Goal: Task Accomplishment & Management: Use online tool/utility

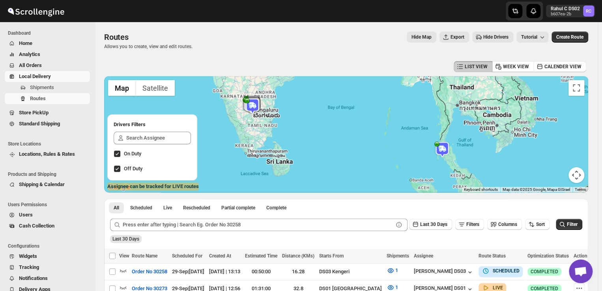
click at [51, 88] on span "Shipments" at bounding box center [42, 87] width 24 height 6
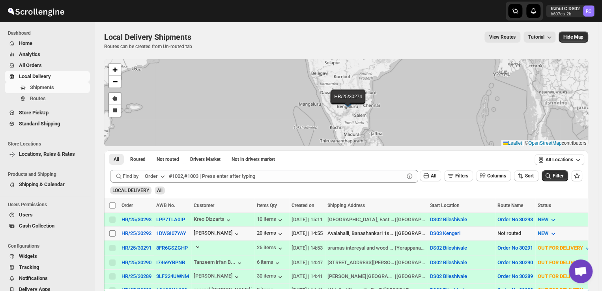
click at [112, 234] on input "Select shipment" at bounding box center [112, 233] width 6 height 6
checkbox input "true"
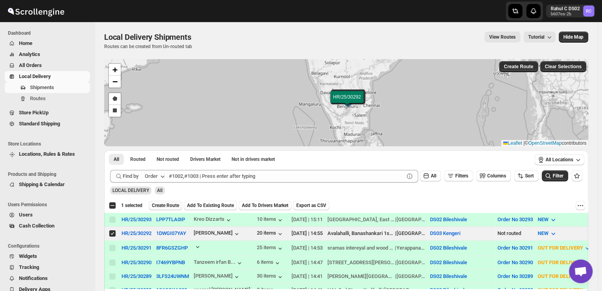
click at [173, 205] on span "Create Route" at bounding box center [165, 205] width 27 height 6
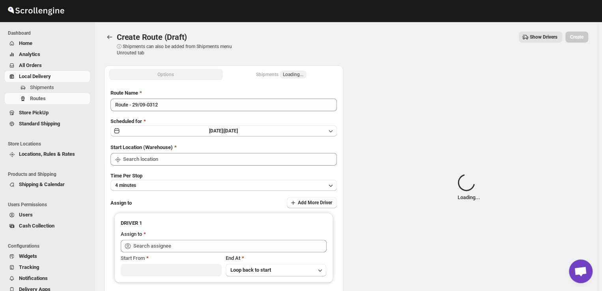
type input "DS03 Kengeri"
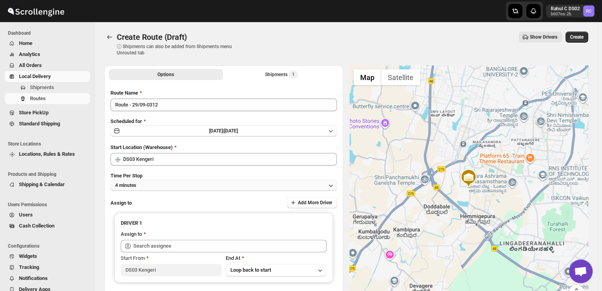
click at [149, 184] on button "4 minutes" at bounding box center [223, 185] width 226 height 11
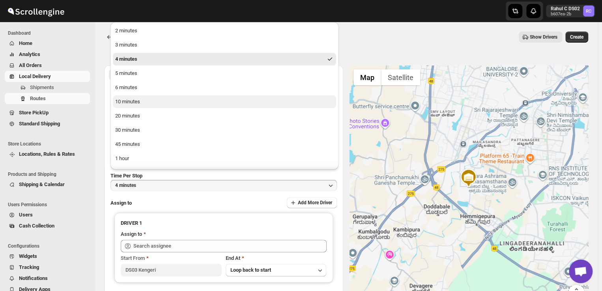
click at [130, 101] on div "10 minutes" at bounding box center [127, 102] width 25 height 8
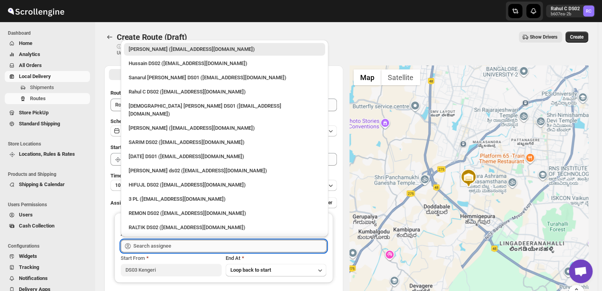
click at [181, 248] on input "text" at bounding box center [229, 246] width 193 height 13
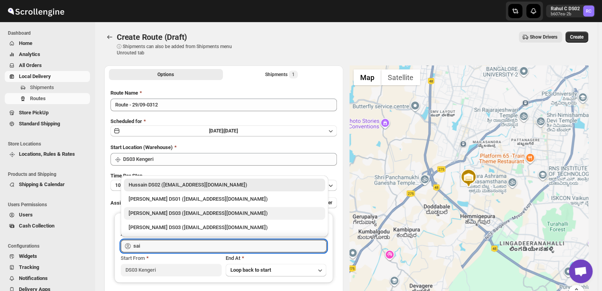
click at [139, 213] on div "[PERSON_NAME] DS03 ([EMAIL_ADDRESS][DOMAIN_NAME])" at bounding box center [225, 213] width 192 height 8
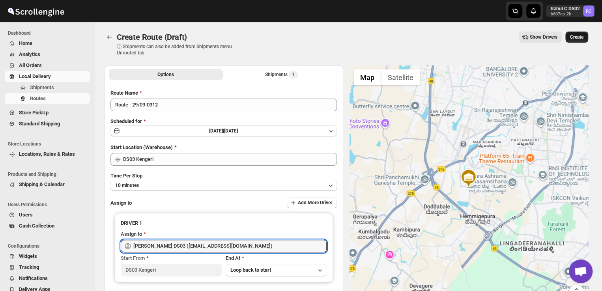
type input "[PERSON_NAME] DS03 ([EMAIL_ADDRESS][DOMAIN_NAME])"
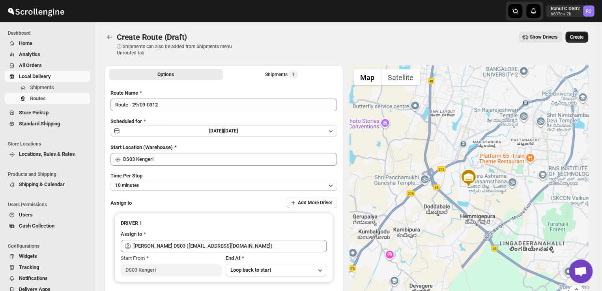
click at [580, 37] on span "Create" at bounding box center [576, 37] width 13 height 6
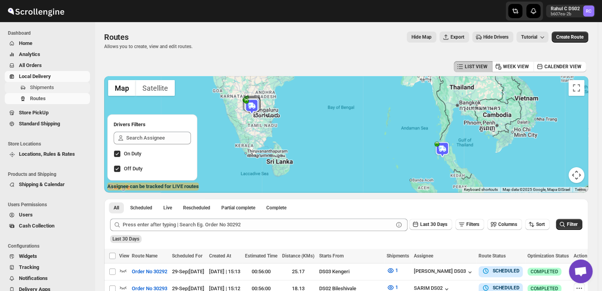
click at [42, 88] on span "Shipments" at bounding box center [42, 87] width 24 height 6
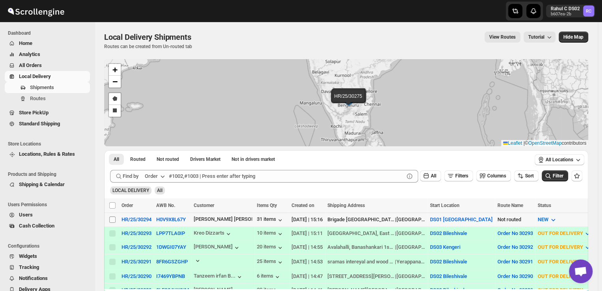
click at [115, 221] on input "Select shipment" at bounding box center [112, 219] width 6 height 6
checkbox input "true"
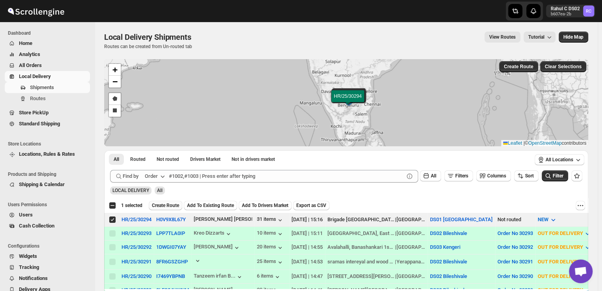
click at [177, 203] on span "Create Route" at bounding box center [165, 205] width 27 height 6
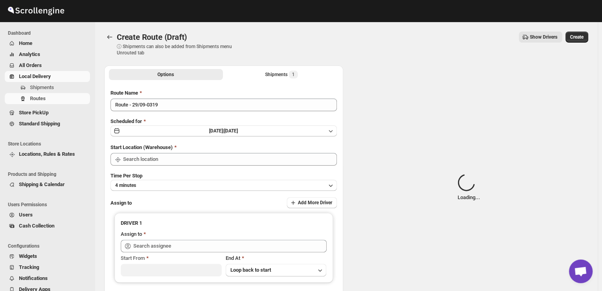
type input "DS01 [GEOGRAPHIC_DATA]"
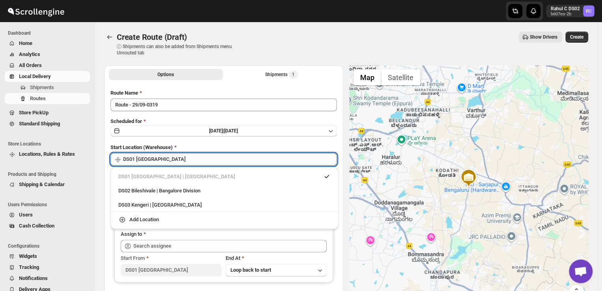
click at [170, 160] on input "DS01 [GEOGRAPHIC_DATA]" at bounding box center [230, 159] width 214 height 13
click at [127, 203] on div "DS03 Kengeri | [GEOGRAPHIC_DATA]" at bounding box center [224, 205] width 212 height 8
type input "DS03 Kengeri"
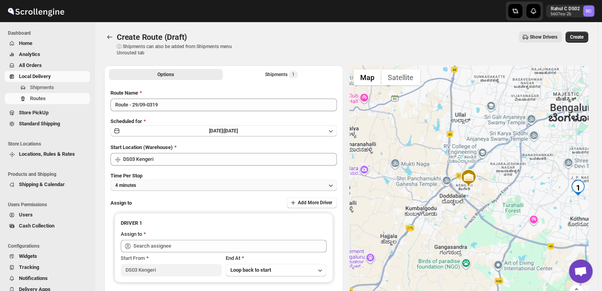
click at [144, 185] on button "4 minutes" at bounding box center [223, 185] width 226 height 11
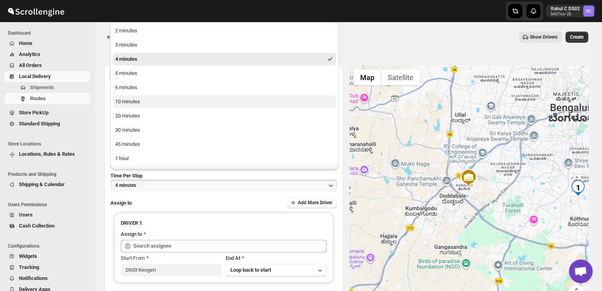
click at [138, 101] on div "10 minutes" at bounding box center [127, 102] width 25 height 8
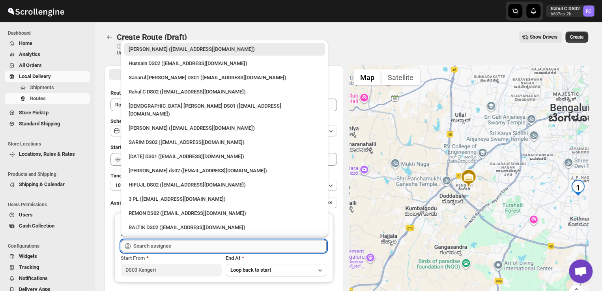
click at [181, 245] on input "text" at bounding box center [229, 246] width 193 height 13
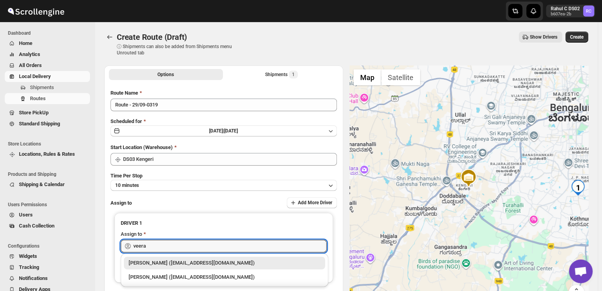
click at [175, 263] on div "[PERSON_NAME] ([EMAIL_ADDRESS][DOMAIN_NAME])" at bounding box center [225, 263] width 192 height 8
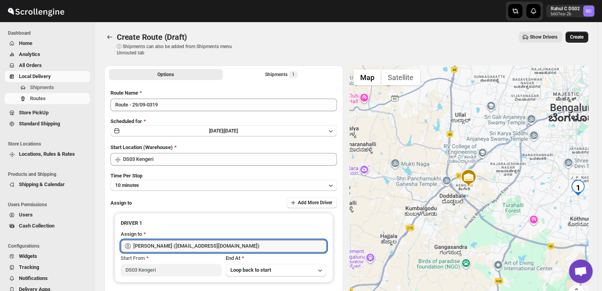
type input "[PERSON_NAME] ([EMAIL_ADDRESS][DOMAIN_NAME])"
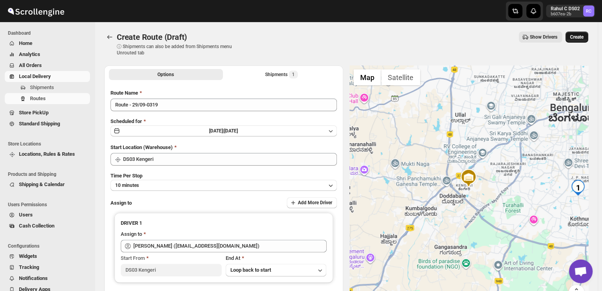
click at [581, 35] on span "Create" at bounding box center [576, 37] width 13 height 6
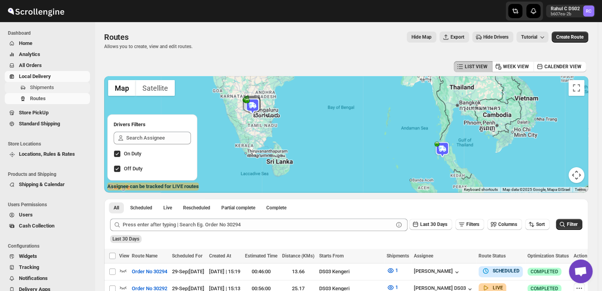
click at [58, 87] on span "Shipments" at bounding box center [59, 88] width 58 height 8
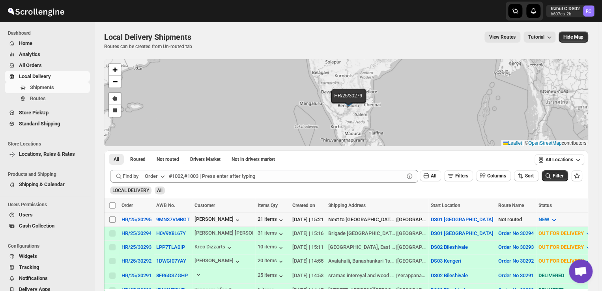
click at [110, 218] on input "Select shipment" at bounding box center [112, 219] width 6 height 6
checkbox input "true"
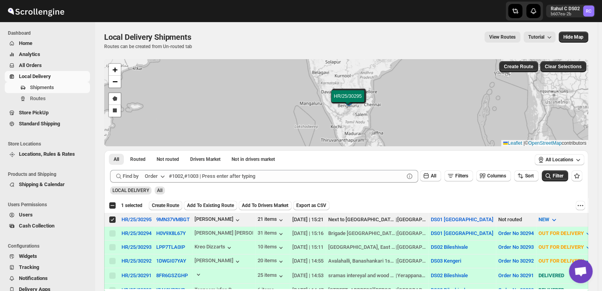
click at [163, 206] on span "Create Route" at bounding box center [165, 205] width 27 height 6
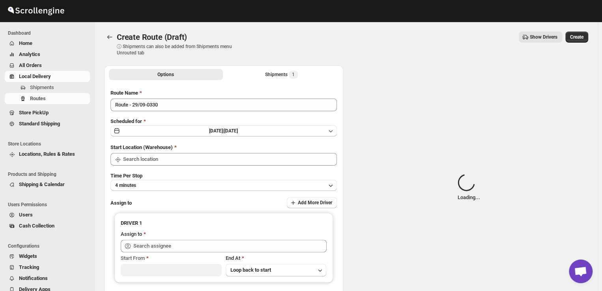
type input "DS01 [GEOGRAPHIC_DATA]"
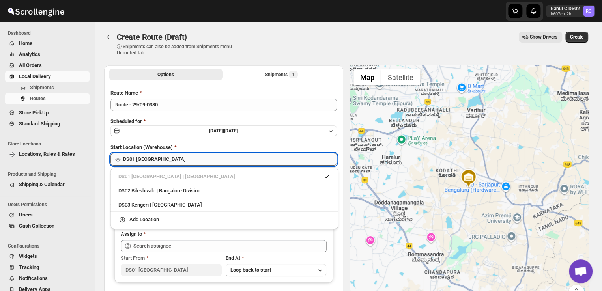
click at [166, 159] on input "DS01 [GEOGRAPHIC_DATA]" at bounding box center [230, 159] width 214 height 13
click at [148, 203] on div "DS03 Kengeri | [GEOGRAPHIC_DATA]" at bounding box center [224, 205] width 212 height 8
type input "DS03 Kengeri"
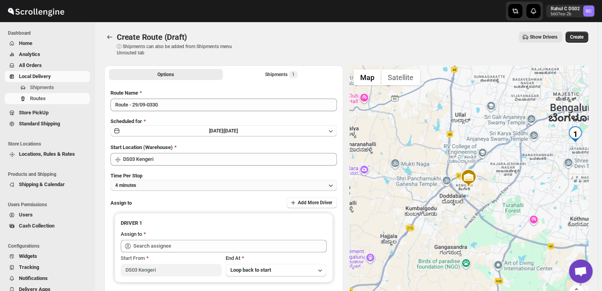
click at [156, 185] on button "4 minutes" at bounding box center [223, 185] width 226 height 11
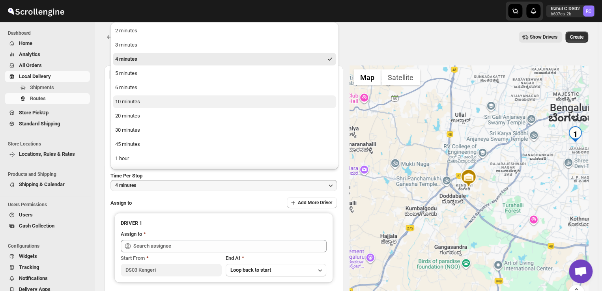
click at [136, 103] on div "10 minutes" at bounding box center [127, 102] width 25 height 8
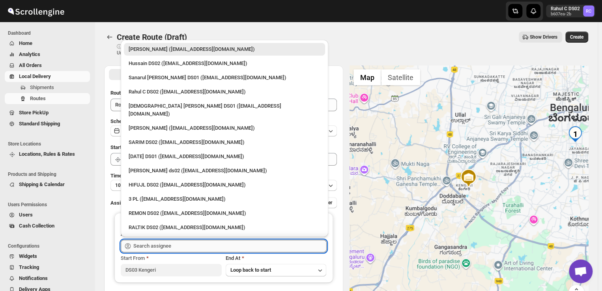
click at [177, 246] on input "text" at bounding box center [229, 246] width 193 height 13
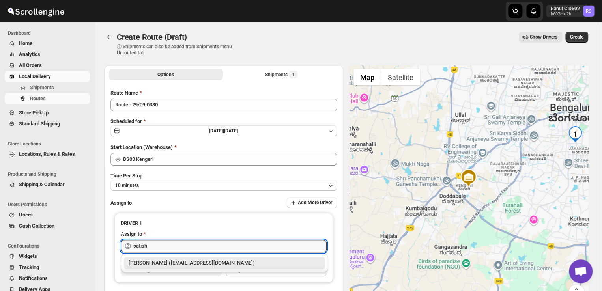
click at [194, 265] on div "[PERSON_NAME] ([EMAIL_ADDRESS][DOMAIN_NAME])" at bounding box center [225, 263] width 192 height 8
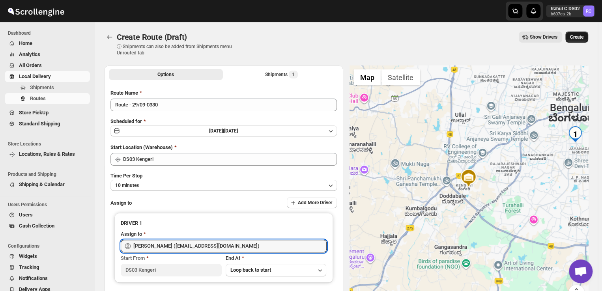
type input "[PERSON_NAME] ([EMAIL_ADDRESS][DOMAIN_NAME])"
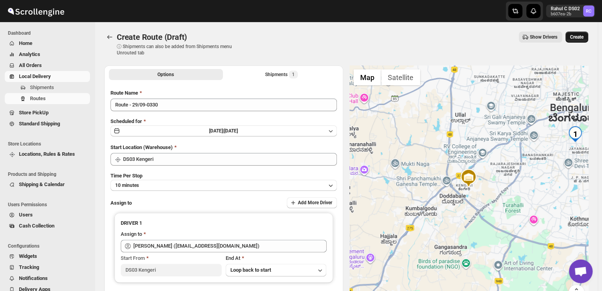
click at [582, 35] on span "Create" at bounding box center [576, 37] width 13 height 6
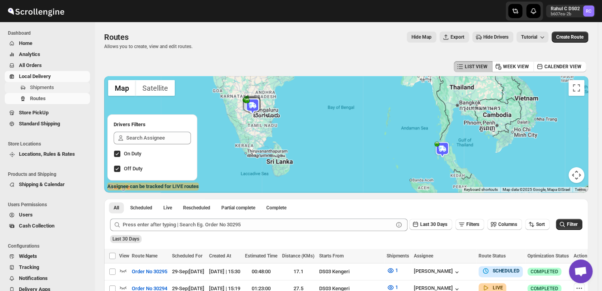
click at [46, 86] on span "Shipments" at bounding box center [42, 87] width 24 height 6
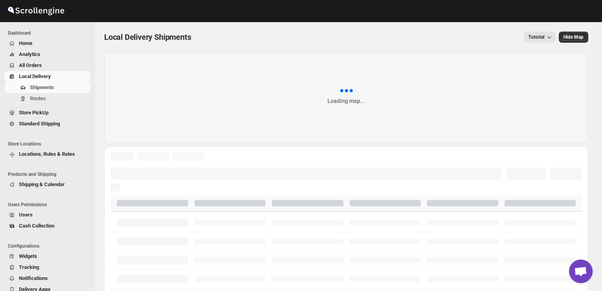
click at [46, 86] on span "Shipments" at bounding box center [42, 87] width 24 height 6
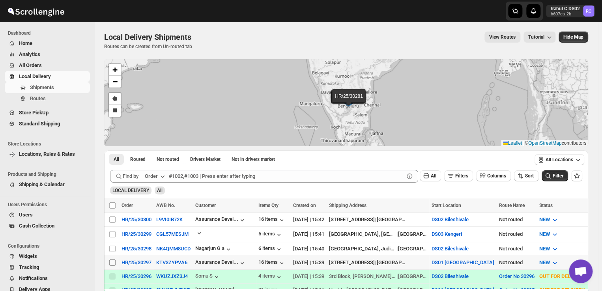
click at [110, 262] on input "Select shipment" at bounding box center [112, 262] width 6 height 6
checkbox input "true"
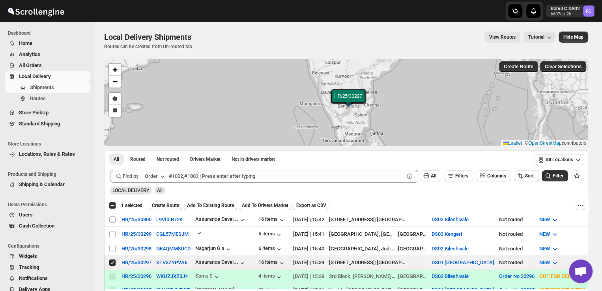
click at [170, 205] on span "Create Route" at bounding box center [165, 205] width 27 height 6
click at [170, 205] on div "Please wait..." at bounding box center [166, 205] width 34 height 9
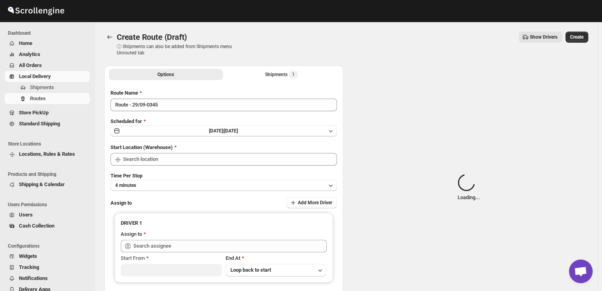
type input "DS01 [GEOGRAPHIC_DATA]"
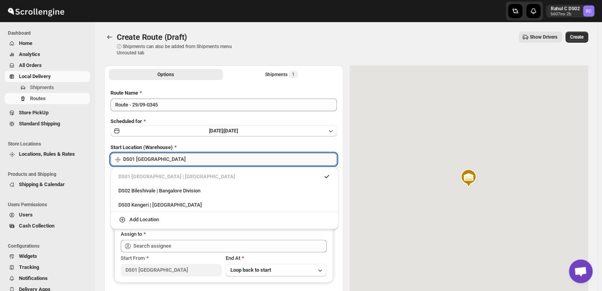
click at [172, 164] on input "DS01 [GEOGRAPHIC_DATA]" at bounding box center [230, 159] width 214 height 13
click at [133, 203] on div "DS03 Kengeri | [GEOGRAPHIC_DATA]" at bounding box center [224, 205] width 212 height 8
type input "DS03 Kengeri"
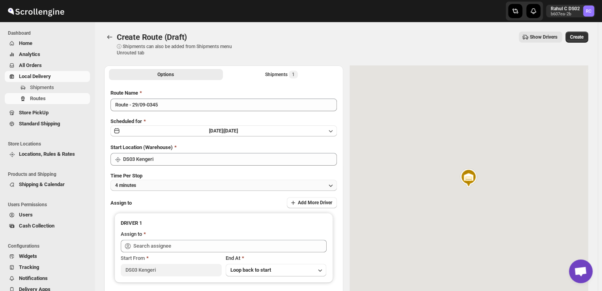
click at [159, 185] on button "4 minutes" at bounding box center [223, 185] width 226 height 11
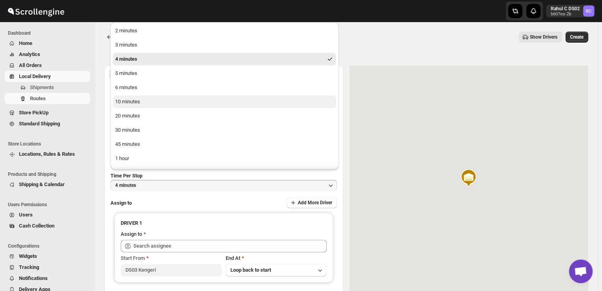
click at [137, 102] on div "10 minutes" at bounding box center [127, 102] width 25 height 8
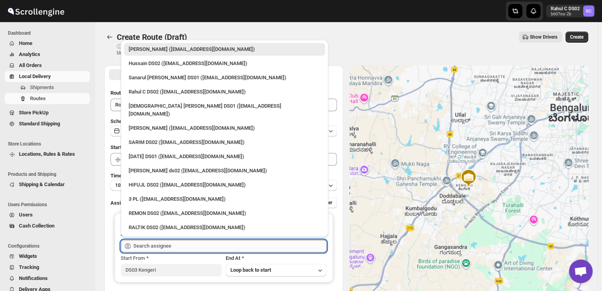
click at [174, 248] on input "text" at bounding box center [229, 246] width 193 height 13
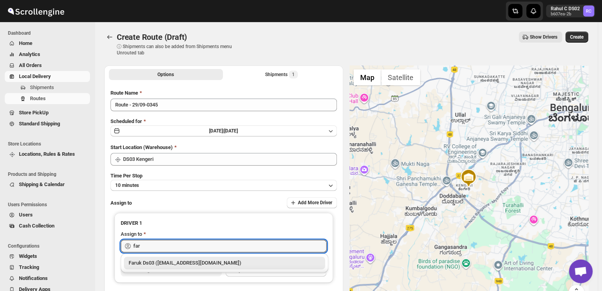
click at [159, 265] on div "Faruk Ds03 ([EMAIL_ADDRESS][DOMAIN_NAME])" at bounding box center [225, 263] width 192 height 8
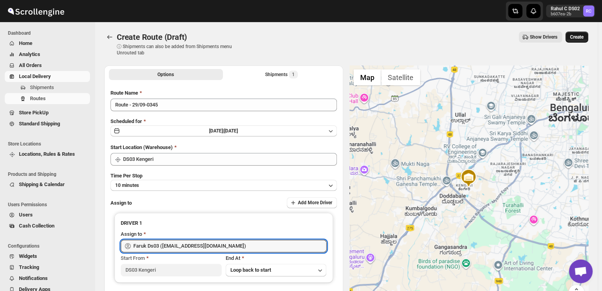
type input "Faruk Ds03 ([EMAIL_ADDRESS][DOMAIN_NAME])"
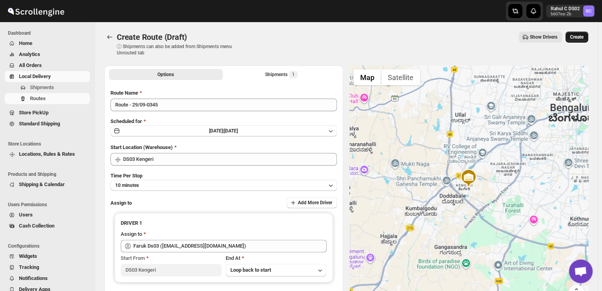
click at [582, 37] on span "Create" at bounding box center [576, 37] width 13 height 6
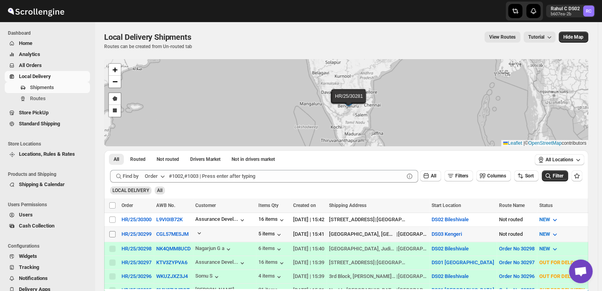
click at [110, 231] on input "Select shipment" at bounding box center [112, 234] width 6 height 6
checkbox input "true"
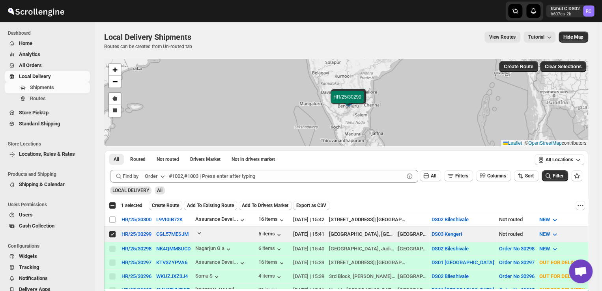
click at [165, 206] on span "Create Route" at bounding box center [165, 205] width 27 height 6
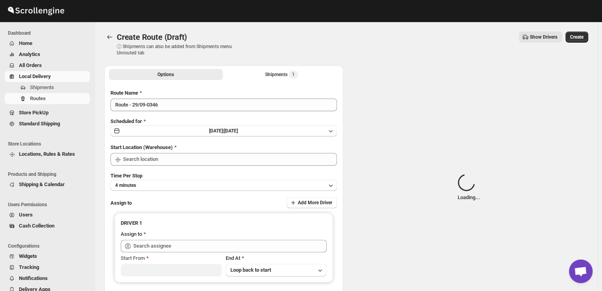
type input "DS03 Kengeri"
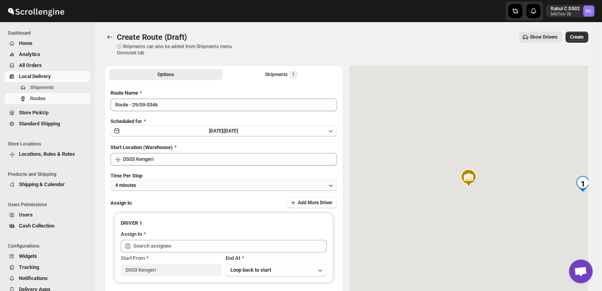
click at [160, 182] on button "4 minutes" at bounding box center [223, 185] width 226 height 11
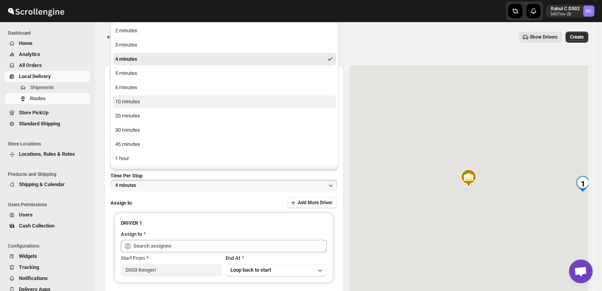
click at [142, 102] on button "10 minutes" at bounding box center [224, 101] width 223 height 13
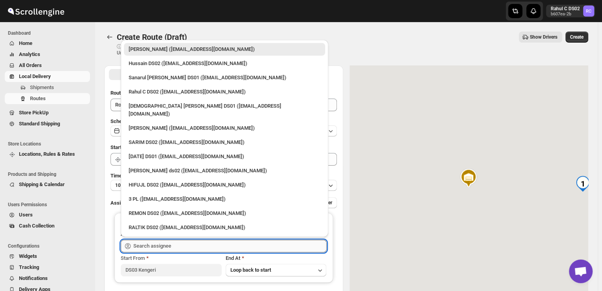
click at [175, 245] on input "text" at bounding box center [229, 246] width 193 height 13
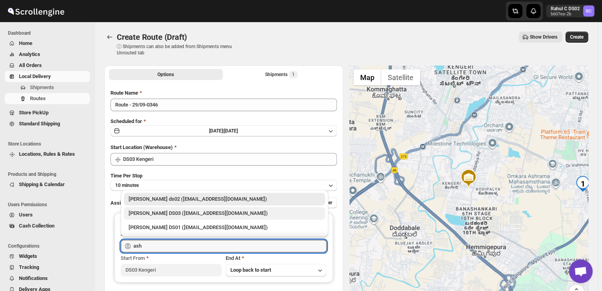
click at [159, 211] on div "[PERSON_NAME] DS03 ([EMAIL_ADDRESS][DOMAIN_NAME])" at bounding box center [225, 213] width 192 height 8
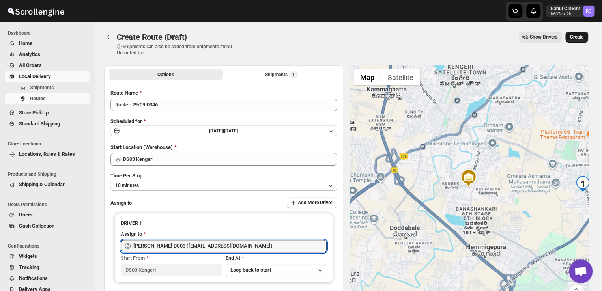
type input "[PERSON_NAME] DS03 ([EMAIL_ADDRESS][DOMAIN_NAME])"
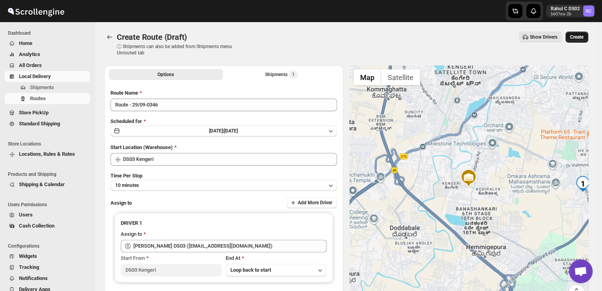
click at [583, 35] on span "Create" at bounding box center [576, 37] width 13 height 6
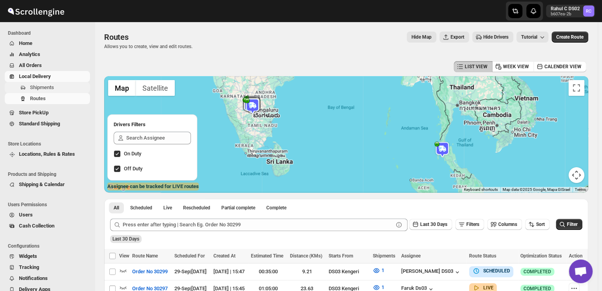
click at [51, 86] on span "Shipments" at bounding box center [42, 87] width 24 height 6
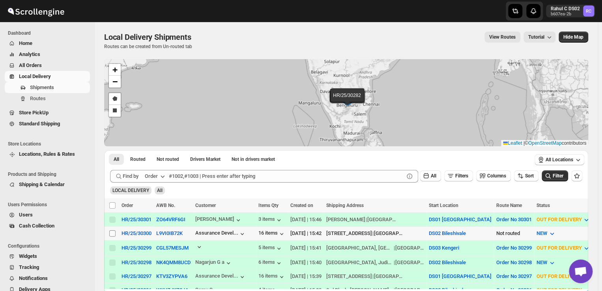
click at [110, 233] on input "Select shipment" at bounding box center [112, 233] width 6 height 6
checkbox input "true"
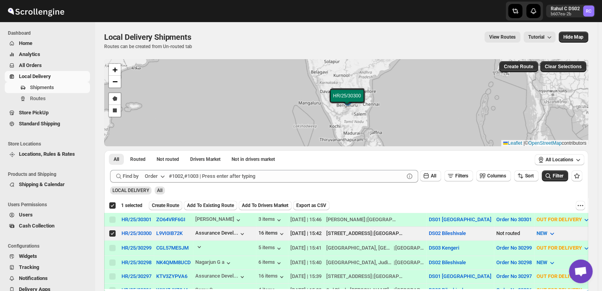
click at [172, 206] on span "Create Route" at bounding box center [165, 205] width 27 height 6
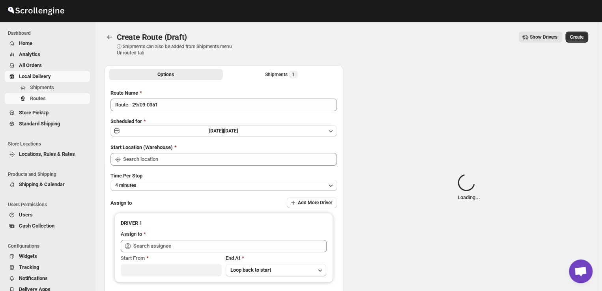
type input "DS02 Bileshivale"
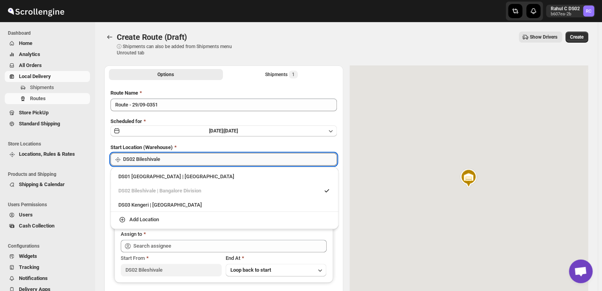
click at [177, 158] on input "DS02 Bileshivale" at bounding box center [230, 159] width 214 height 13
click at [137, 206] on div "DS03 Kengeri | [GEOGRAPHIC_DATA]" at bounding box center [224, 205] width 212 height 8
type input "DS03 Kengeri"
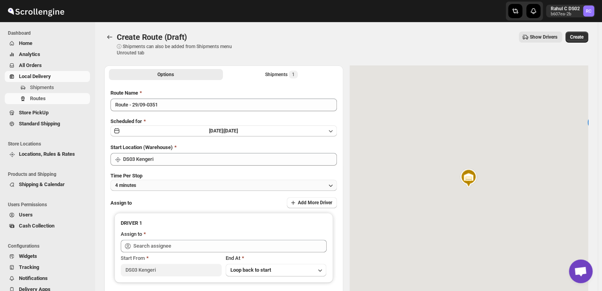
click at [162, 185] on button "4 minutes" at bounding box center [223, 185] width 226 height 11
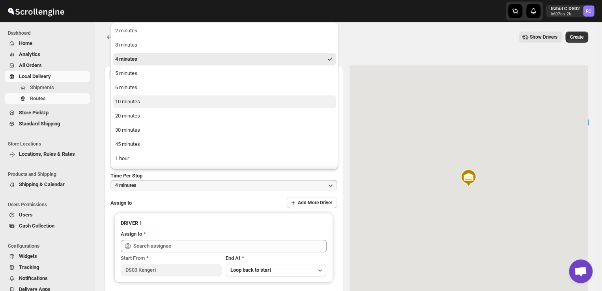
click at [142, 102] on button "10 minutes" at bounding box center [224, 101] width 223 height 13
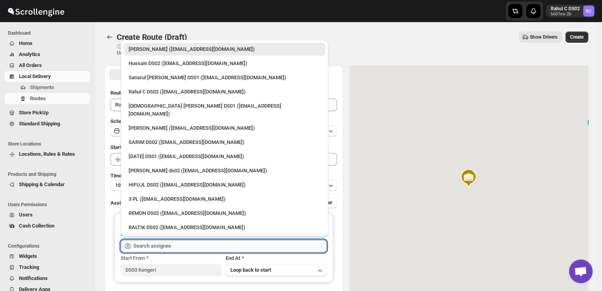
click at [175, 246] on input "text" at bounding box center [229, 246] width 193 height 13
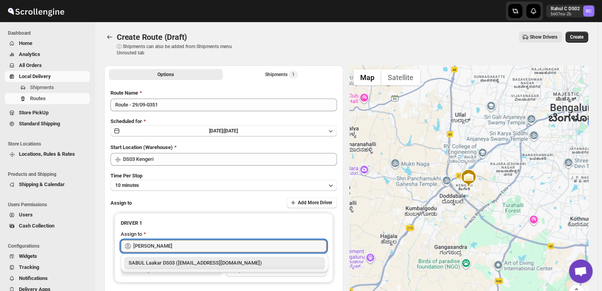
click at [183, 262] on div "SABUL Laakar DS03 ([EMAIL_ADDRESS][DOMAIN_NAME])" at bounding box center [225, 263] width 192 height 8
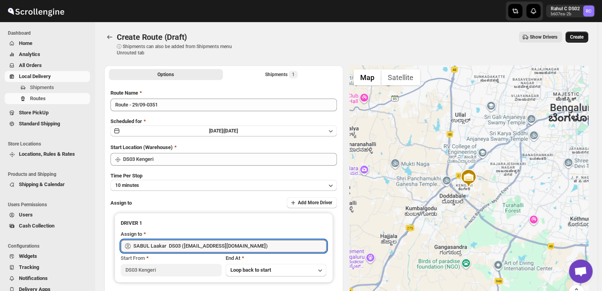
type input "SABUL Laakar DS03 ([EMAIL_ADDRESS][DOMAIN_NAME])"
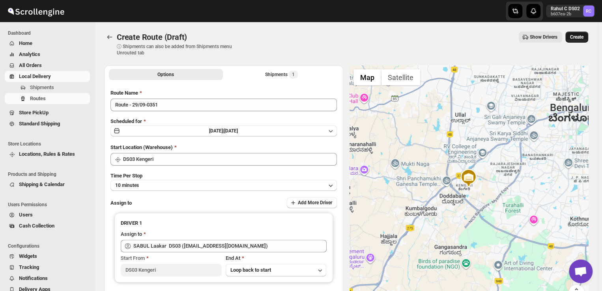
click at [582, 34] on span "Create" at bounding box center [576, 37] width 13 height 6
